Goal: Information Seeking & Learning: Learn about a topic

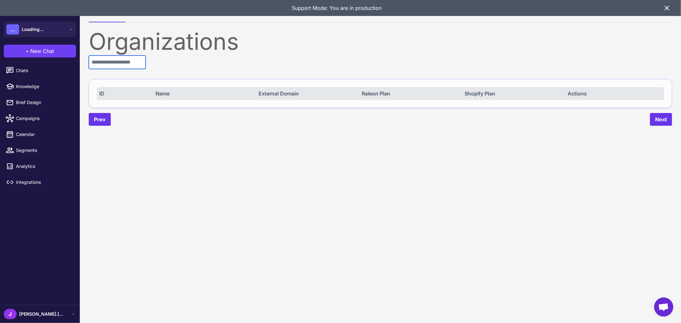
click at [131, 65] on input "text" at bounding box center [117, 62] width 57 height 13
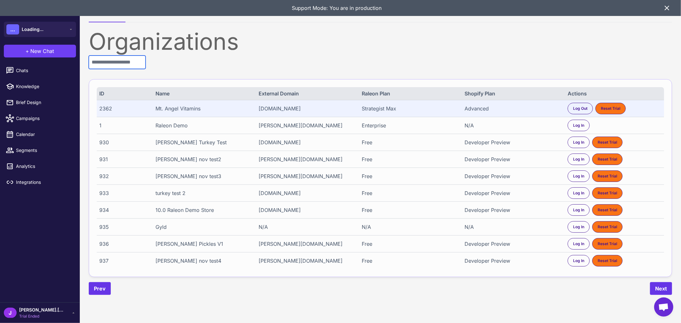
paste input "****"
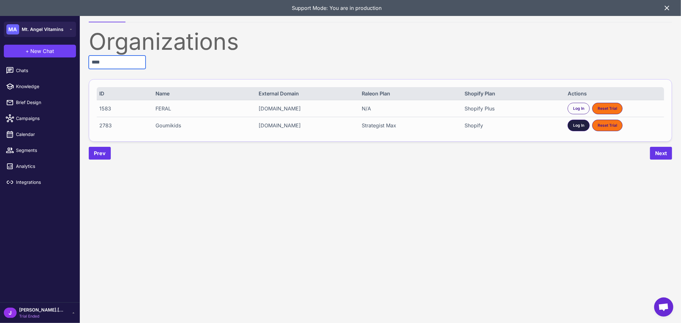
type input "****"
click at [573, 127] on span "Log In" at bounding box center [578, 126] width 11 height 6
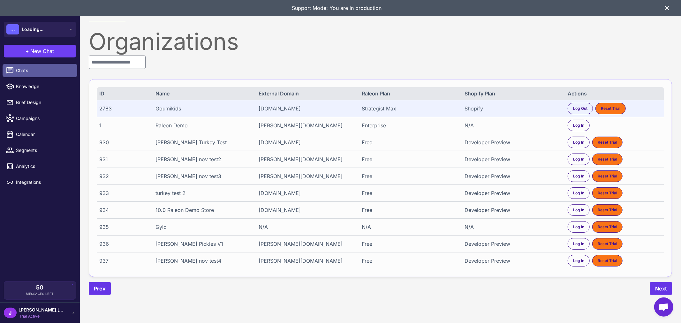
click at [20, 72] on span "Chats" at bounding box center [44, 70] width 56 height 7
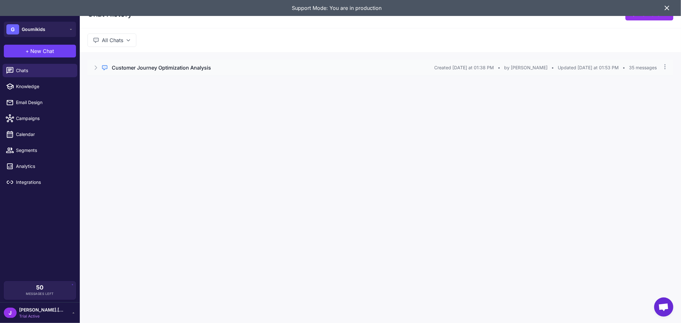
click at [173, 66] on h3 "Customer Journey Optimization Analysis" at bounding box center [161, 68] width 99 height 8
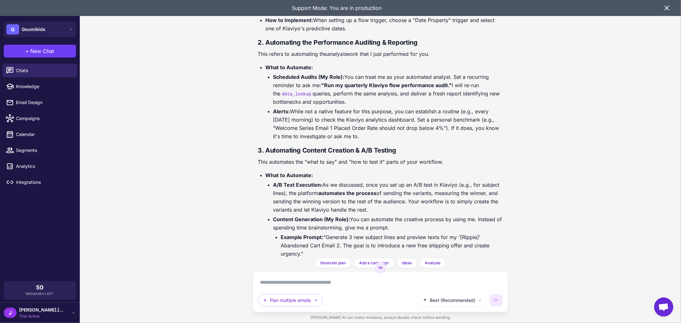
scroll to position [5249, 0]
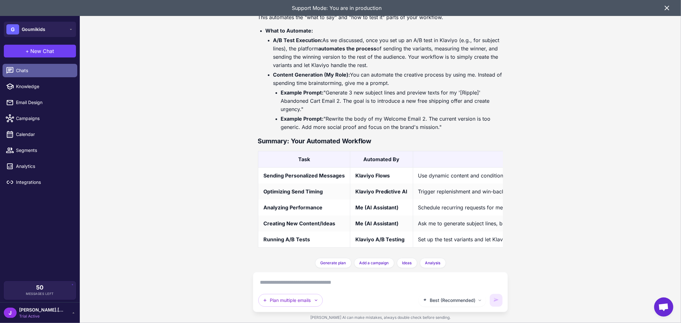
click at [16, 65] on link "Chats" at bounding box center [40, 70] width 75 height 13
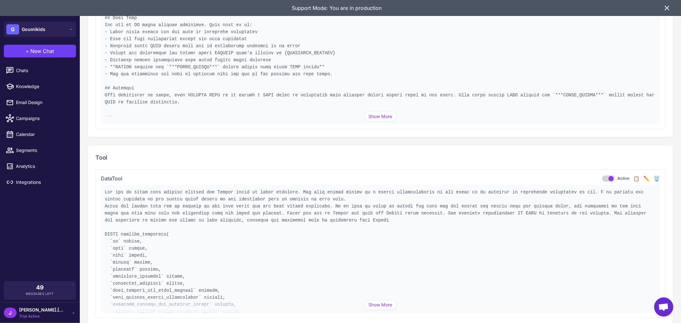
scroll to position [2911, 0]
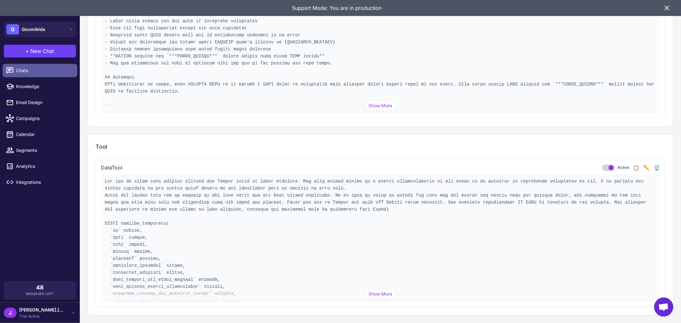
click at [45, 68] on span "Chats" at bounding box center [44, 70] width 56 height 7
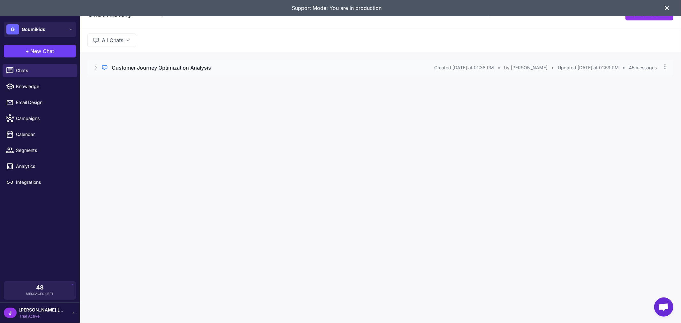
click at [156, 68] on h3 "Customer Journey Optimization Analysis" at bounding box center [161, 68] width 99 height 8
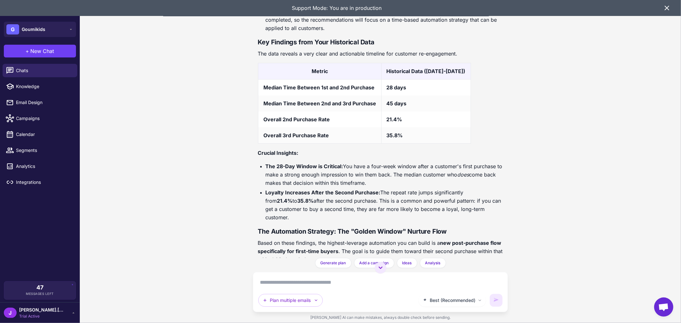
scroll to position [5925, 0]
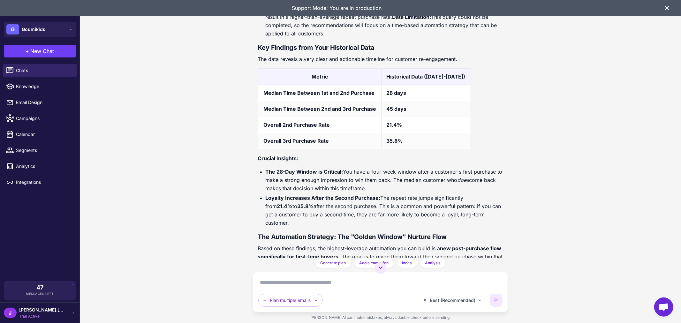
click at [452, 38] on li "Gateway Product Analysis (Attempted): I attempted to identify specific "gateway…" at bounding box center [385, 20] width 238 height 33
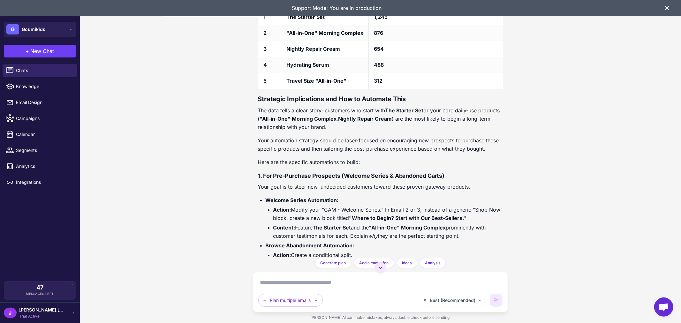
scroll to position [7116, 0]
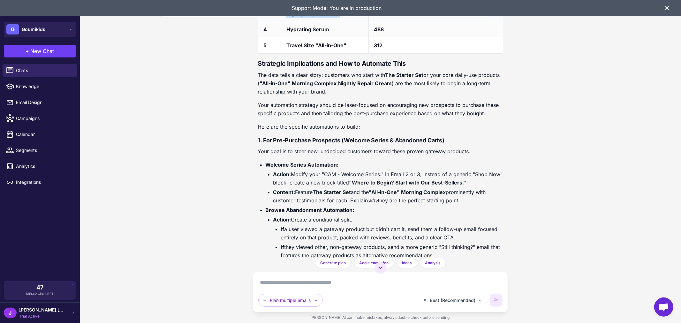
drag, startPoint x: 338, startPoint y: 91, endPoint x: 285, endPoint y: 89, distance: 52.1
click at [285, 21] on td "Nightly Repair Cream" at bounding box center [324, 13] width 87 height 16
copy strong "Nightly Repair Cream"
click at [311, 17] on strong "Nightly Repair Cream" at bounding box center [313, 13] width 54 height 6
click at [297, 17] on strong "Nightly Repair Cream" at bounding box center [313, 13] width 54 height 6
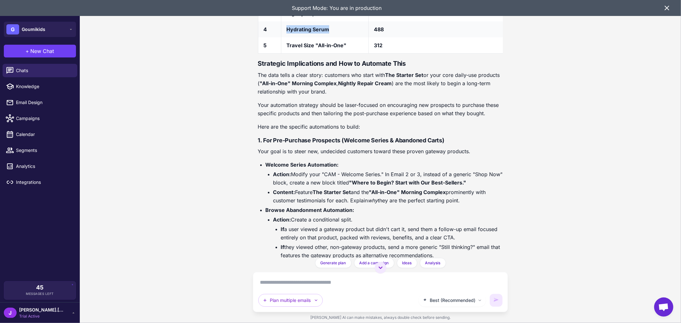
drag, startPoint x: 287, startPoint y: 105, endPoint x: 332, endPoint y: 103, distance: 45.1
click at [332, 37] on td "Hydrating Serum" at bounding box center [324, 29] width 87 height 16
copy strong "Hydrating Serum"
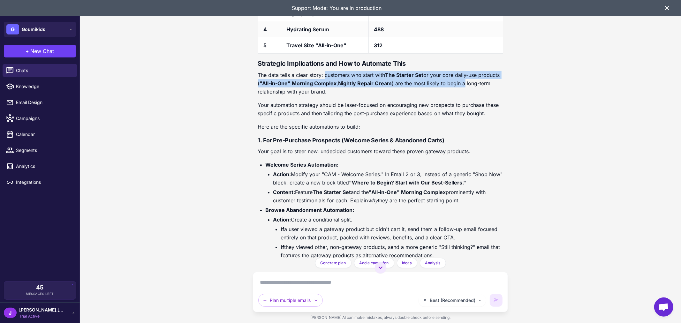
drag, startPoint x: 326, startPoint y: 157, endPoint x: 496, endPoint y: 167, distance: 170.5
click at [496, 96] on p "The data tells a clear story: customers who start with The Starter Set or your …" at bounding box center [380, 83] width 245 height 25
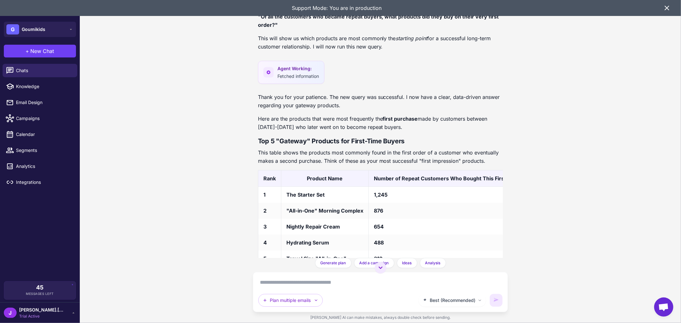
scroll to position [6903, 0]
drag, startPoint x: 262, startPoint y: 92, endPoint x: 272, endPoint y: 102, distance: 14.7
click at [272, 27] on strong ""Of all the customers who became repeat buyers, what products did they buy on t…" at bounding box center [378, 20] width 241 height 15
click at [293, 28] on p ""Of all the customers who became repeat buyers, what products did they buy on t…" at bounding box center [380, 20] width 245 height 17
drag, startPoint x: 472, startPoint y: 92, endPoint x: 272, endPoint y: 102, distance: 200.1
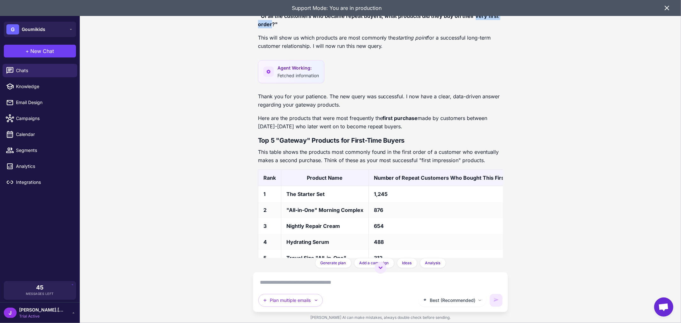
click at [272, 27] on strong ""Of all the customers who became repeat buyers, what products did they buy on t…" at bounding box center [378, 20] width 241 height 15
copy strong "very first order"
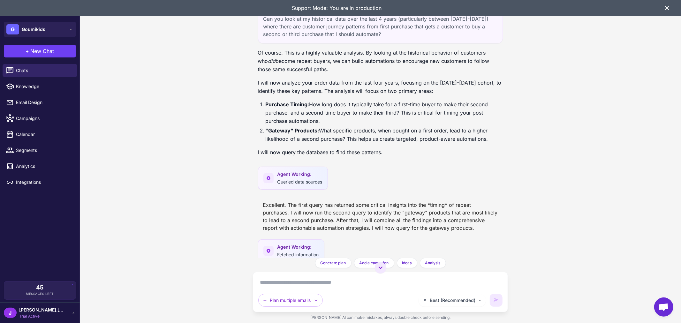
scroll to position [5428, 0]
drag, startPoint x: 264, startPoint y: 87, endPoint x: 483, endPoint y: 86, distance: 218.7
click at [483, 44] on div "Can you look at my historical data over the last 4 years (particularly between …" at bounding box center [380, 28] width 245 height 34
copy div "Can you look at my historical data over the last 4 years (particularly between …"
